Goal: Task Accomplishment & Management: Manage account settings

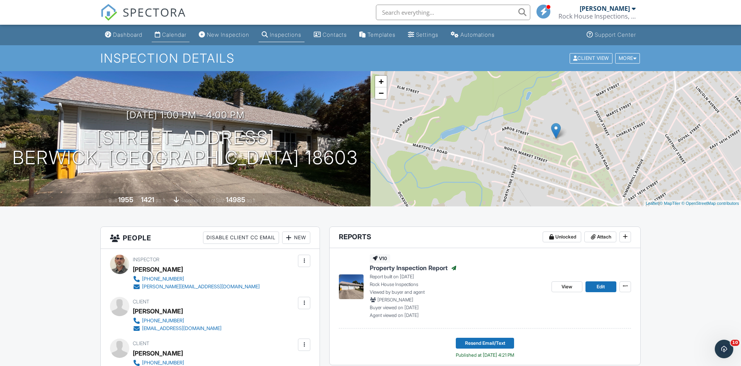
click at [172, 35] on div "Calendar" at bounding box center [174, 34] width 24 height 7
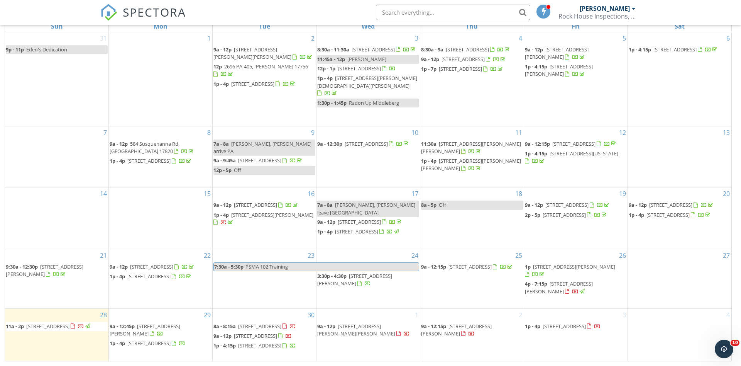
click at [39, 322] on span "133 S Chestnut St, Mount Carmel 17851" at bounding box center [47, 325] width 43 height 7
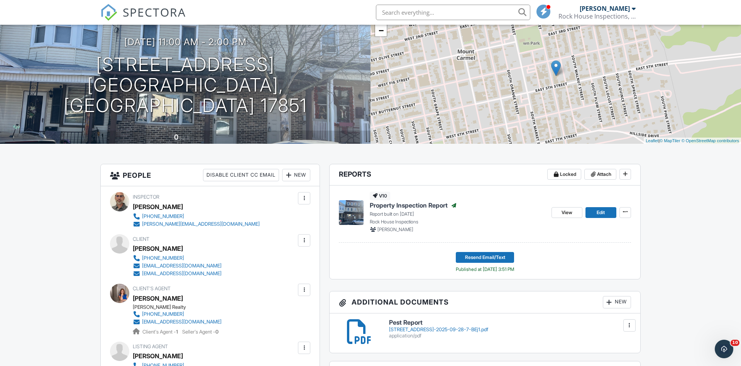
scroll to position [59, 0]
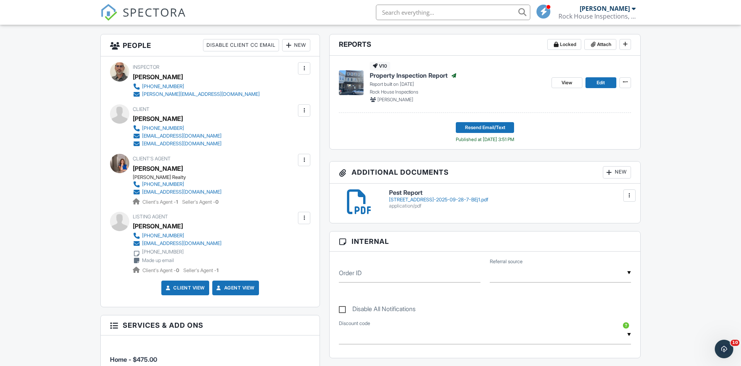
scroll to position [192, 0]
